Goal: Check status: Check status

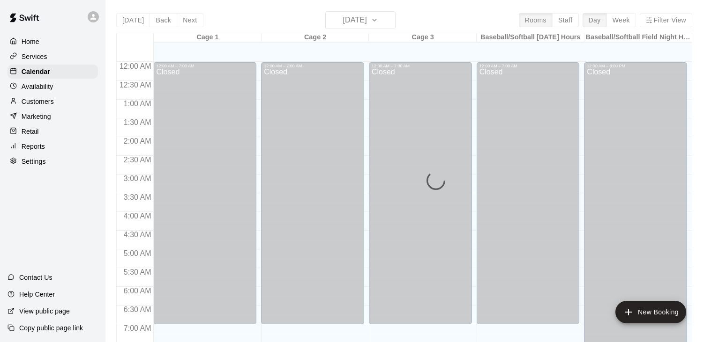
scroll to position [580, 0]
